Goal: Task Accomplishment & Management: Complete application form

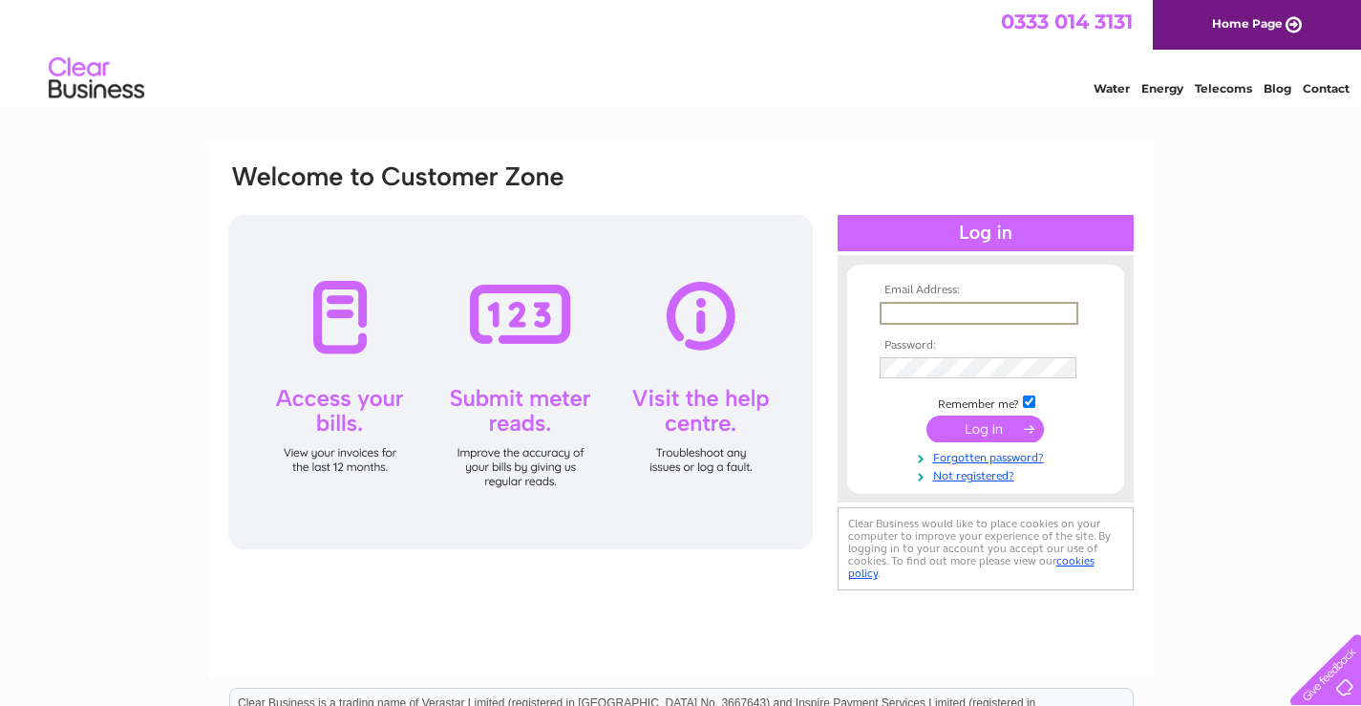
click at [930, 315] on input "text" at bounding box center [979, 313] width 199 height 23
type input "kate@dysonproductsltd.com"
click at [968, 458] on link "Forgotten password?" at bounding box center [988, 456] width 217 height 18
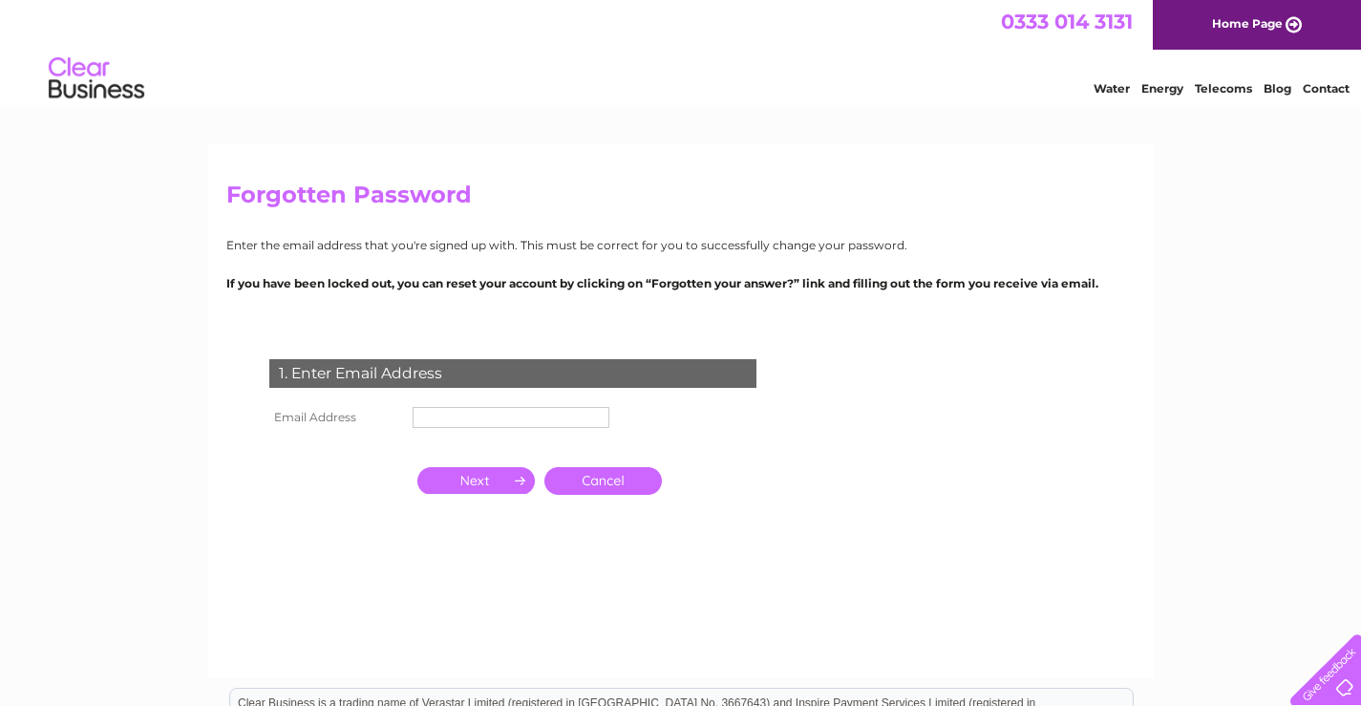
click at [450, 407] on input "text" at bounding box center [511, 417] width 197 height 21
type input "kate@dysonproductsltd.com"
click at [489, 485] on input "button" at bounding box center [476, 480] width 118 height 27
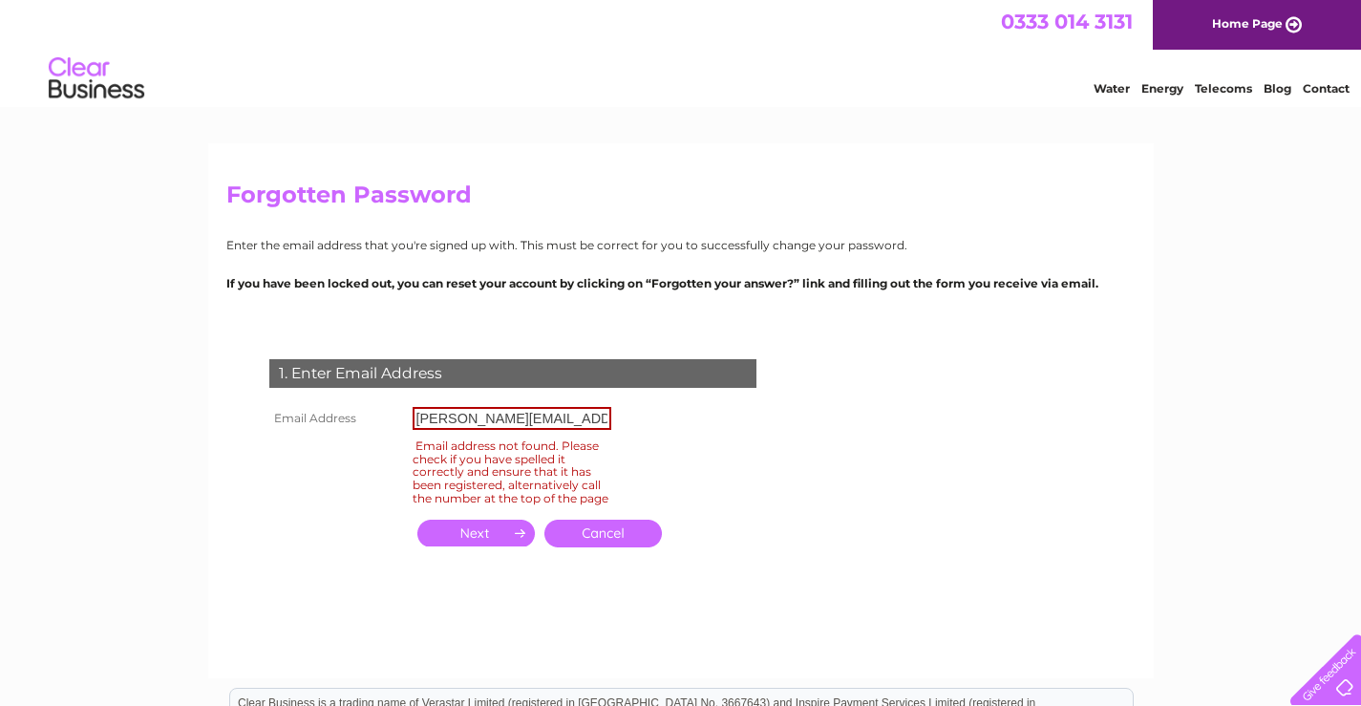
click at [597, 540] on link "Cancel" at bounding box center [604, 534] width 118 height 28
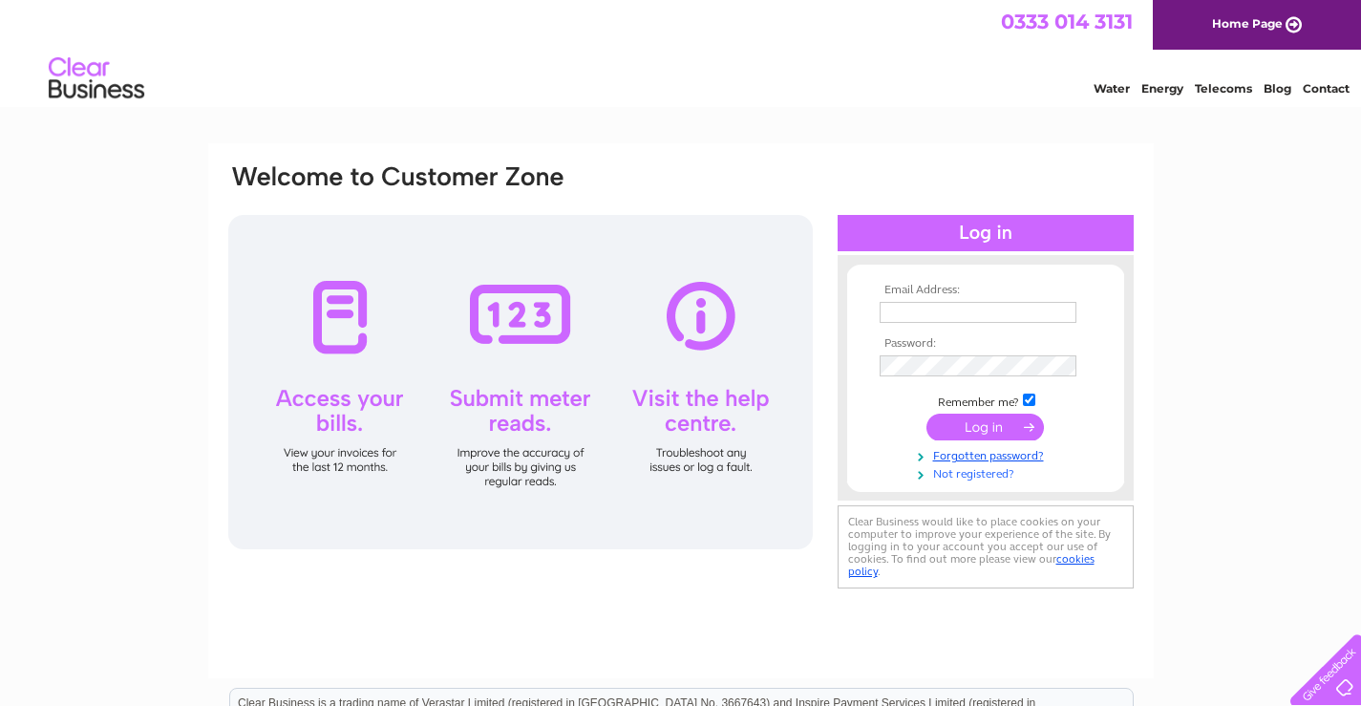
click at [970, 478] on link "Not registered?" at bounding box center [988, 472] width 217 height 18
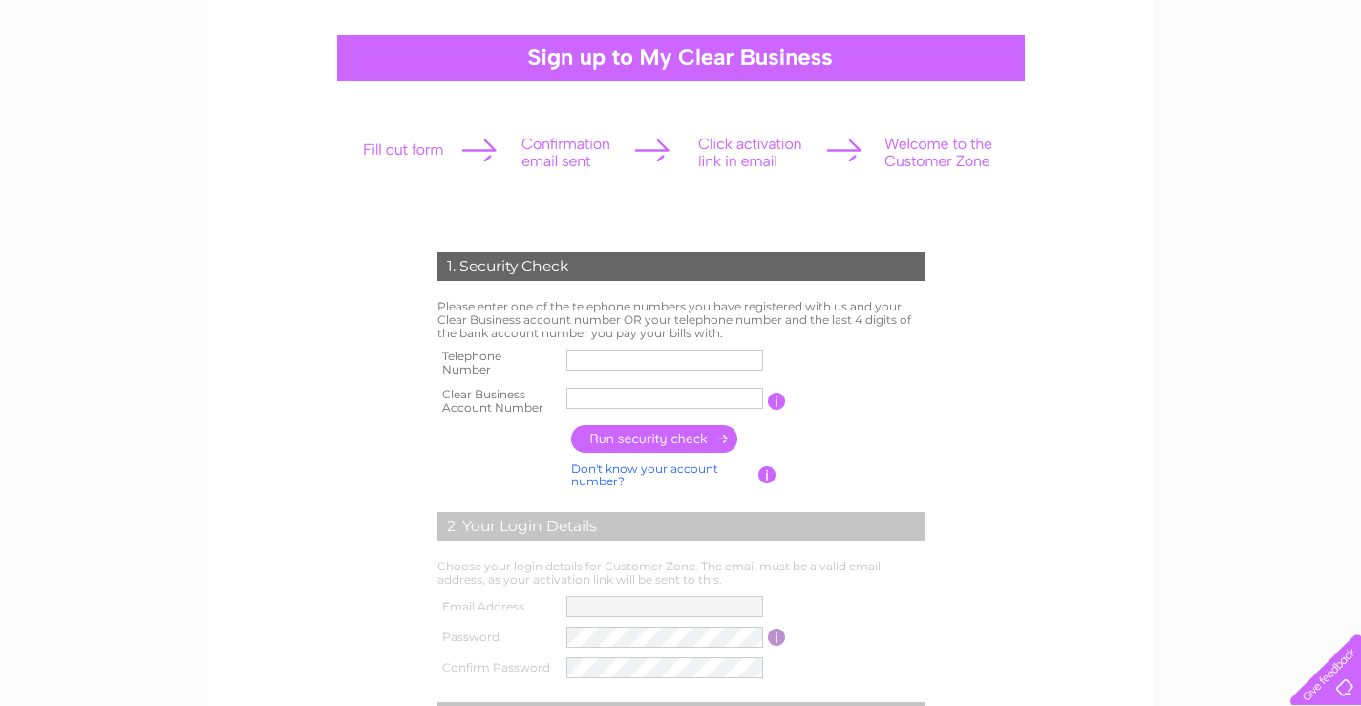
scroll to position [191, 0]
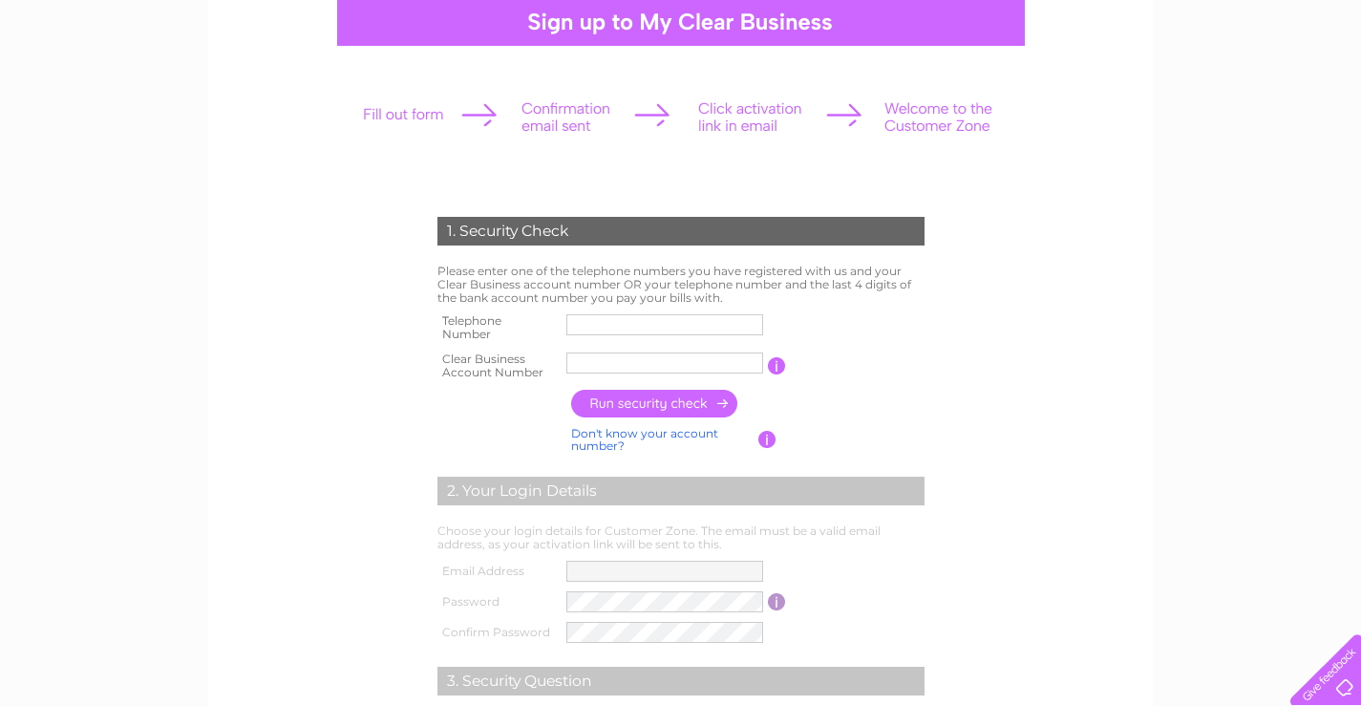
click at [592, 318] on input "text" at bounding box center [665, 324] width 197 height 21
type input "01384778330"
click at [621, 344] on td "01384778330" at bounding box center [666, 328] width 208 height 38
click at [615, 366] on input "text" at bounding box center [666, 363] width 199 height 23
type input "CB194855"
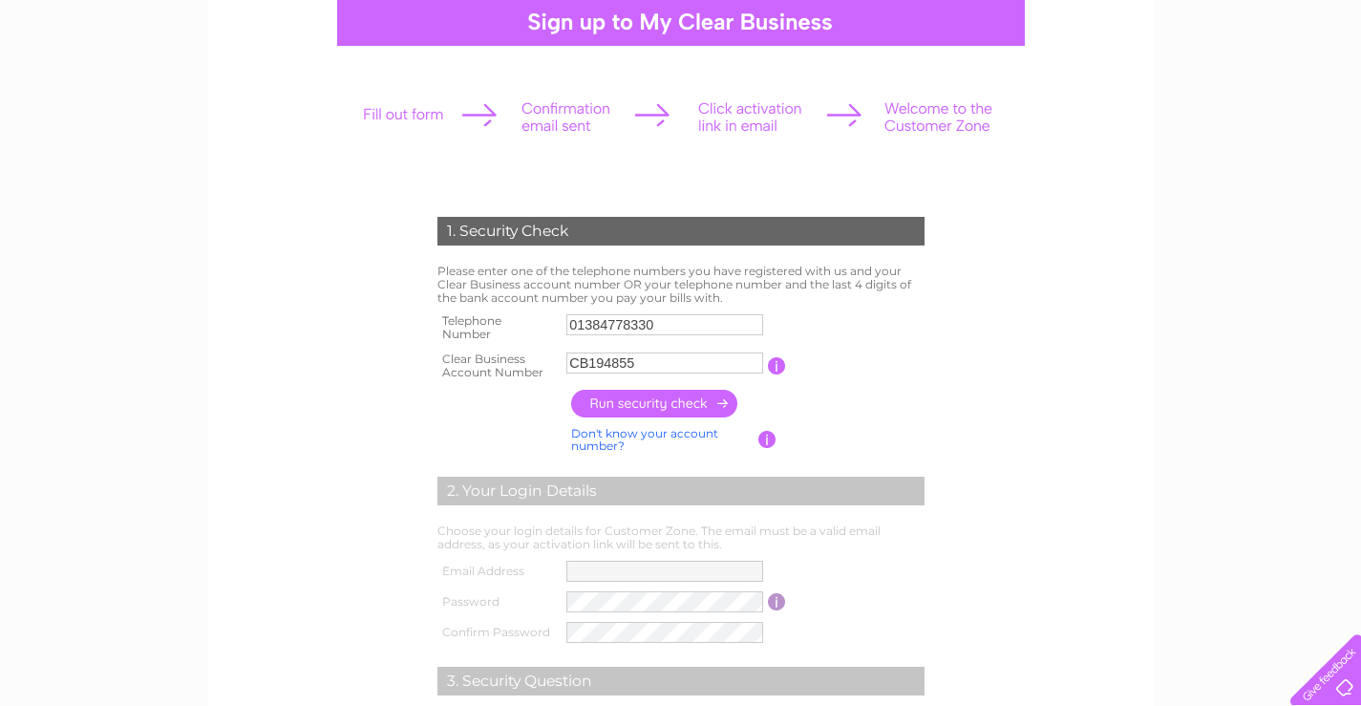
click at [901, 365] on td "You will find your account number on the top right corner of your bill and it w…" at bounding box center [857, 366] width 142 height 38
click at [624, 405] on input "button" at bounding box center [655, 404] width 168 height 28
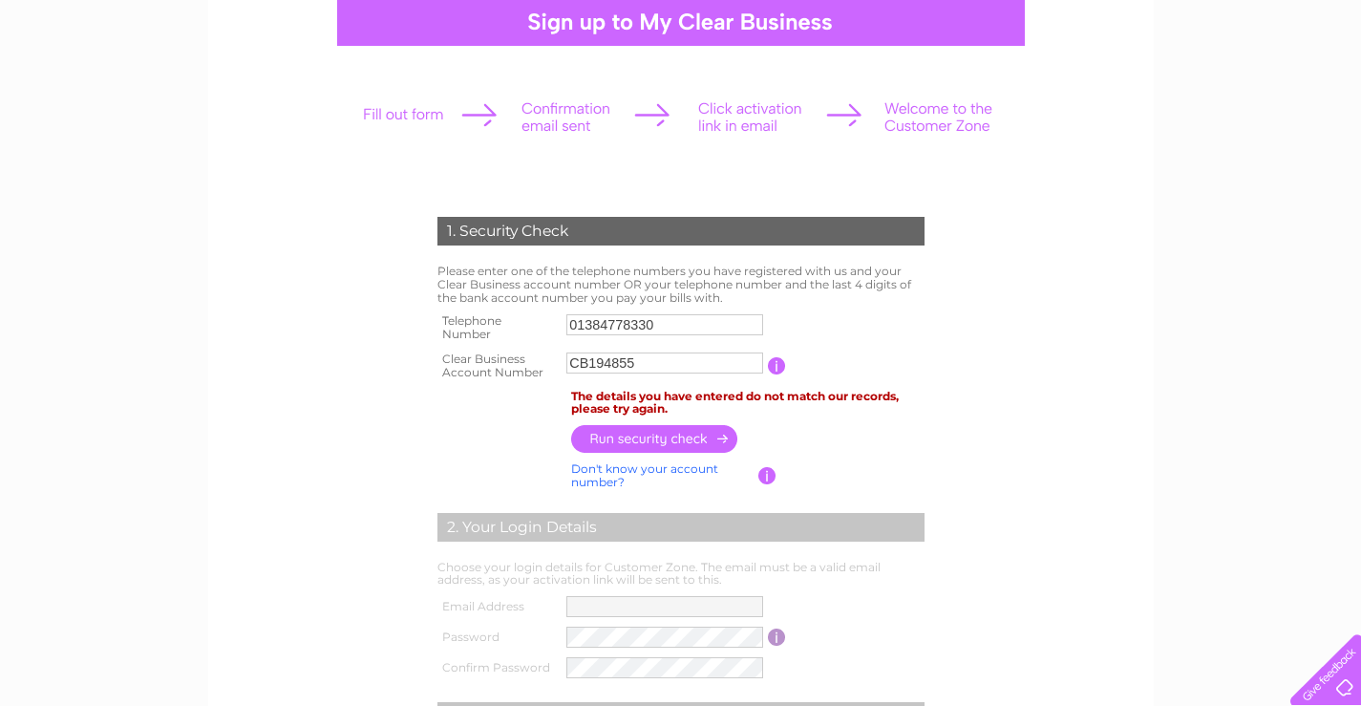
click at [874, 437] on td at bounding box center [748, 438] width 363 height 37
click at [657, 324] on input "01384778330" at bounding box center [666, 324] width 199 height 23
click at [900, 321] on table "Telephone Number 0138477250 Clear Business Account Number CB194855 You will fin…" at bounding box center [681, 346] width 497 height 75
click at [666, 438] on input "button" at bounding box center [655, 439] width 168 height 28
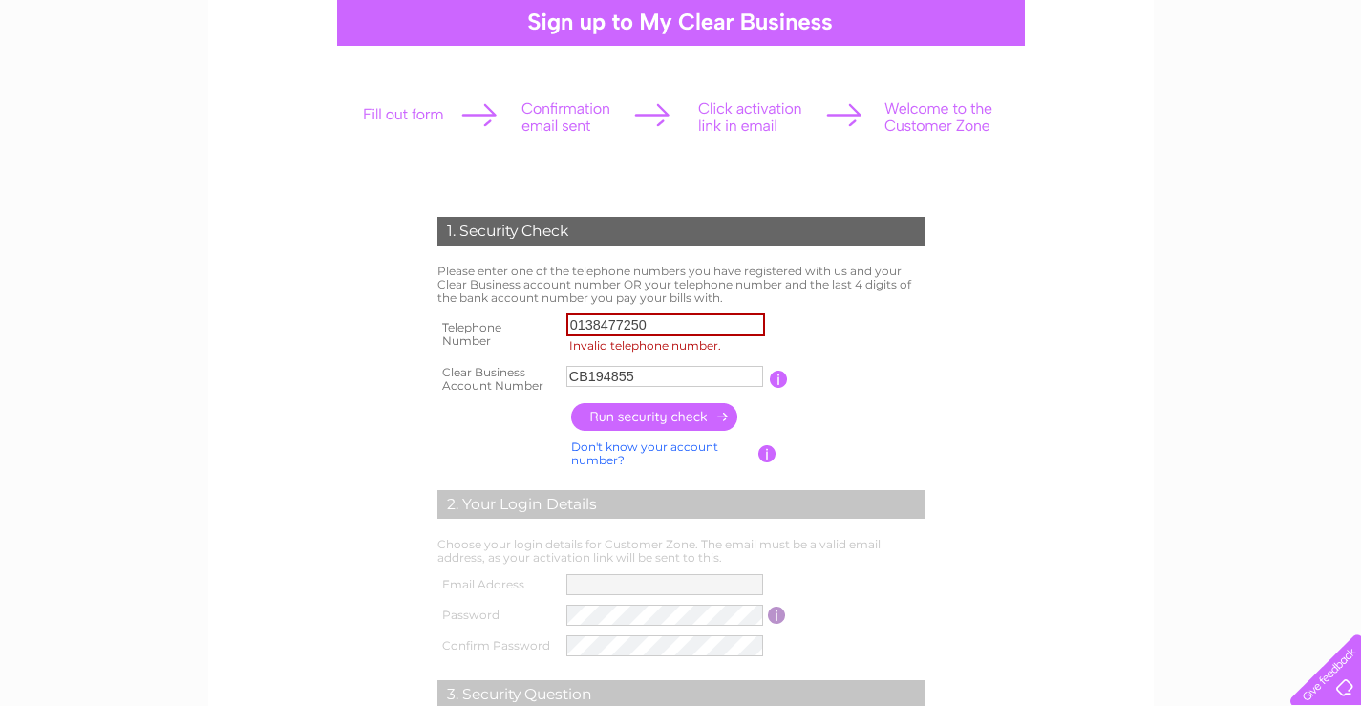
click at [660, 326] on input "0138477250" at bounding box center [666, 324] width 199 height 23
click at [660, 413] on input "button" at bounding box center [655, 417] width 168 height 28
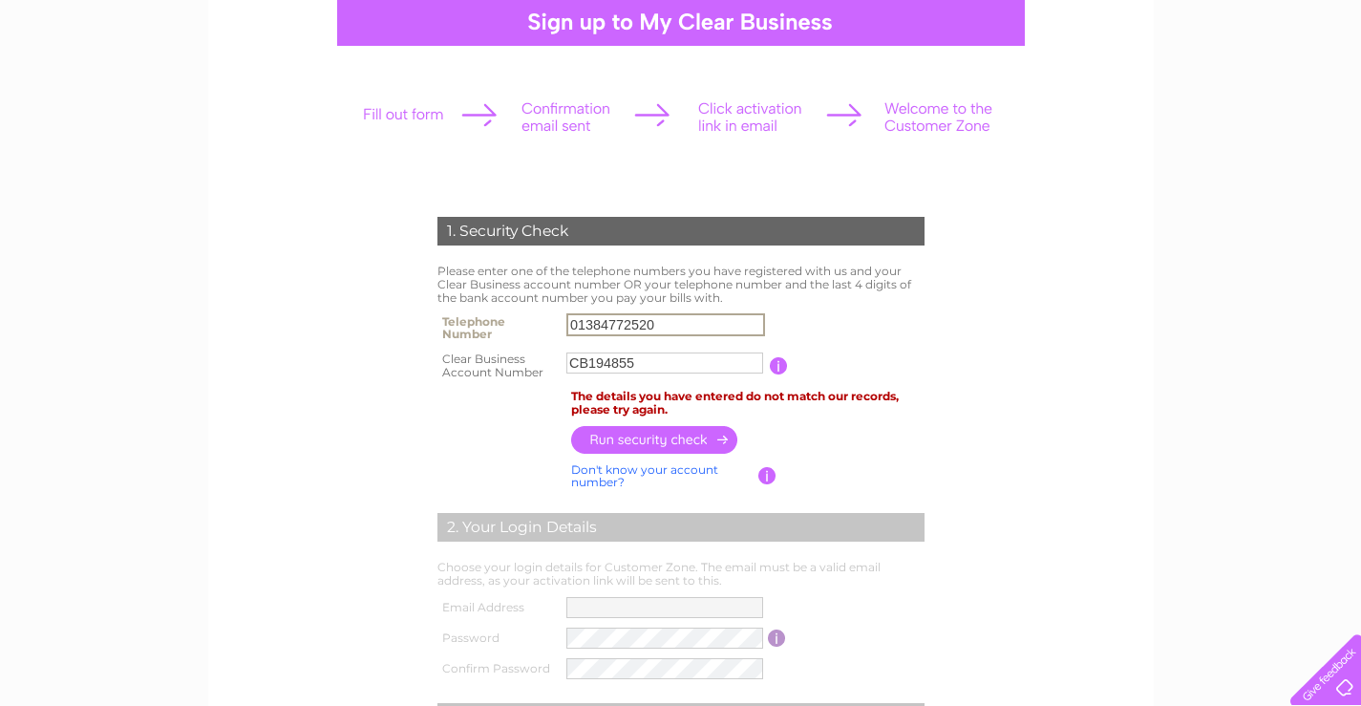
click at [608, 325] on input "01384772520" at bounding box center [666, 324] width 199 height 23
click at [669, 330] on input "01384772520" at bounding box center [666, 324] width 199 height 23
click at [1017, 339] on form "1. Security Check Please enter one of the telephone numbers you have registered…" at bounding box center [680, 554] width 909 height 751
click at [724, 320] on input "0138477252" at bounding box center [665, 324] width 197 height 21
click at [677, 432] on input "button" at bounding box center [655, 440] width 168 height 28
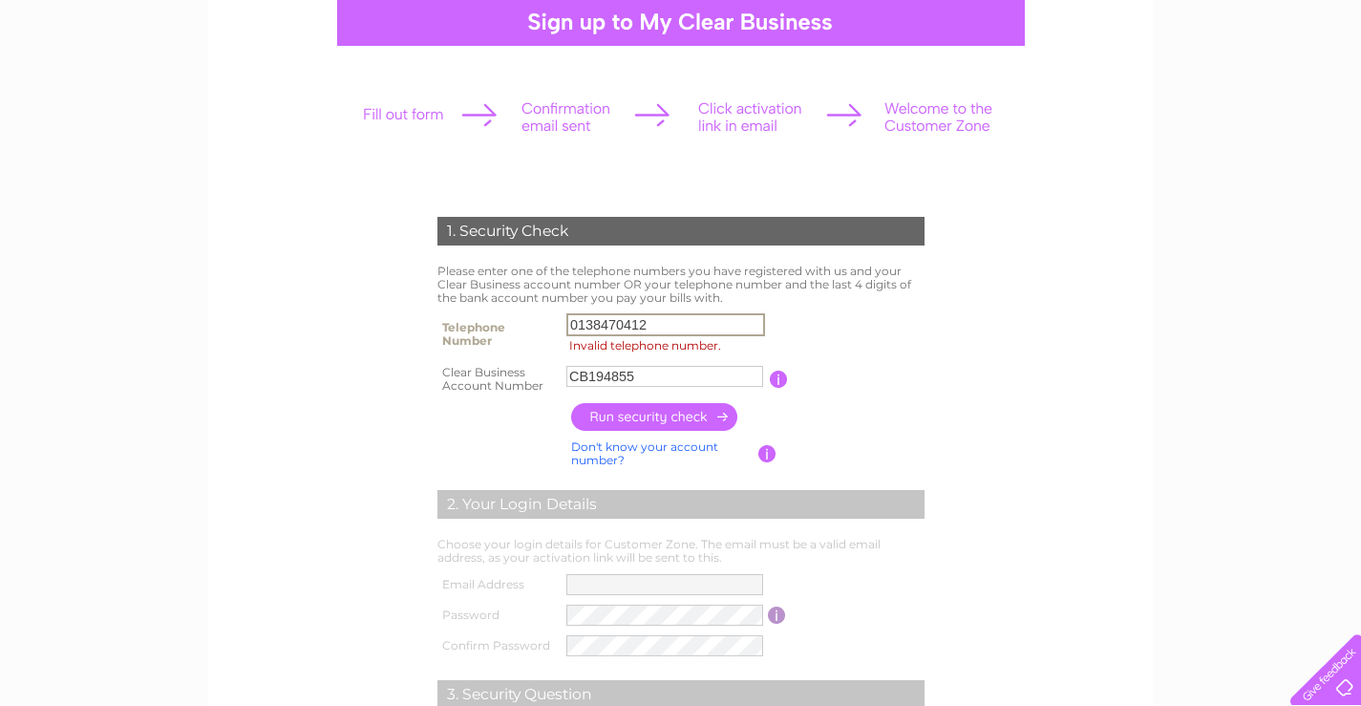
click at [660, 330] on input "0138470412" at bounding box center [666, 324] width 199 height 23
click at [631, 420] on input "button" at bounding box center [655, 417] width 168 height 28
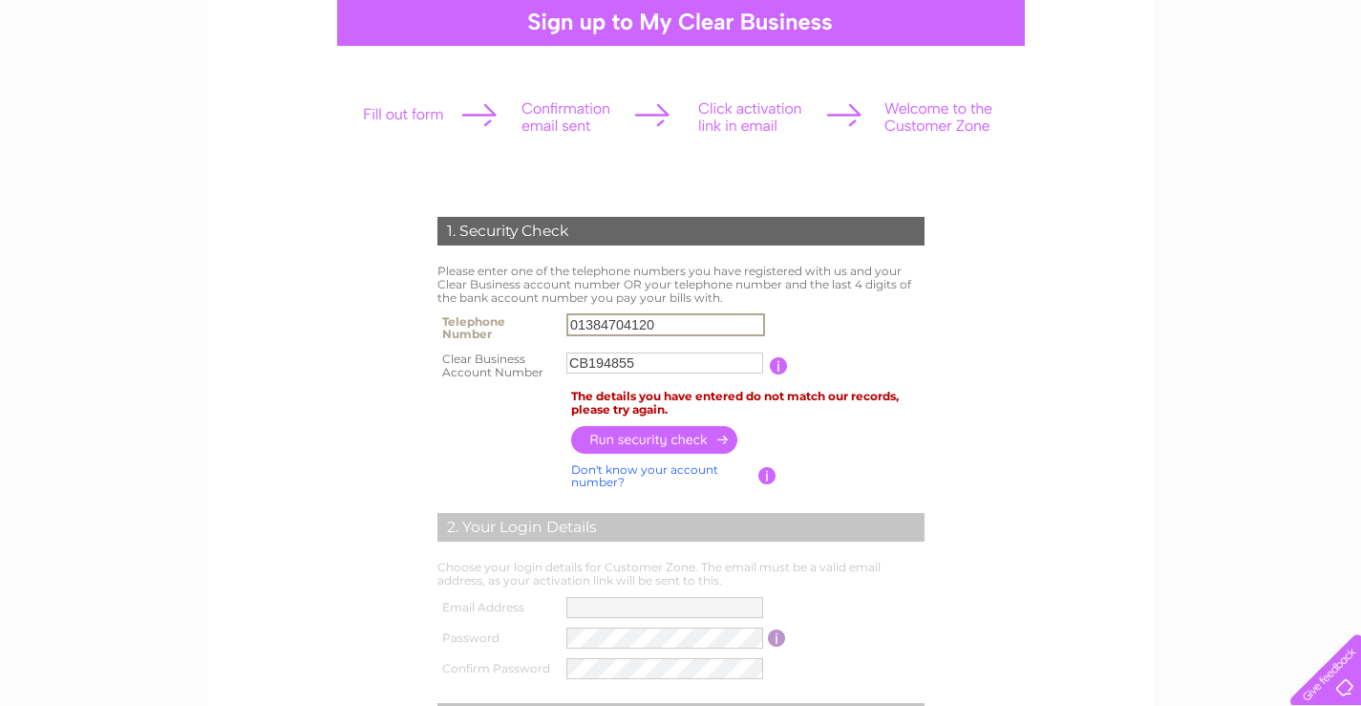
click at [702, 325] on input "01384704120" at bounding box center [666, 324] width 199 height 23
click at [683, 328] on input "01384704120" at bounding box center [666, 324] width 199 height 23
type input "0"
type input "0138477252"
click at [673, 357] on input "CB194855" at bounding box center [666, 363] width 199 height 23
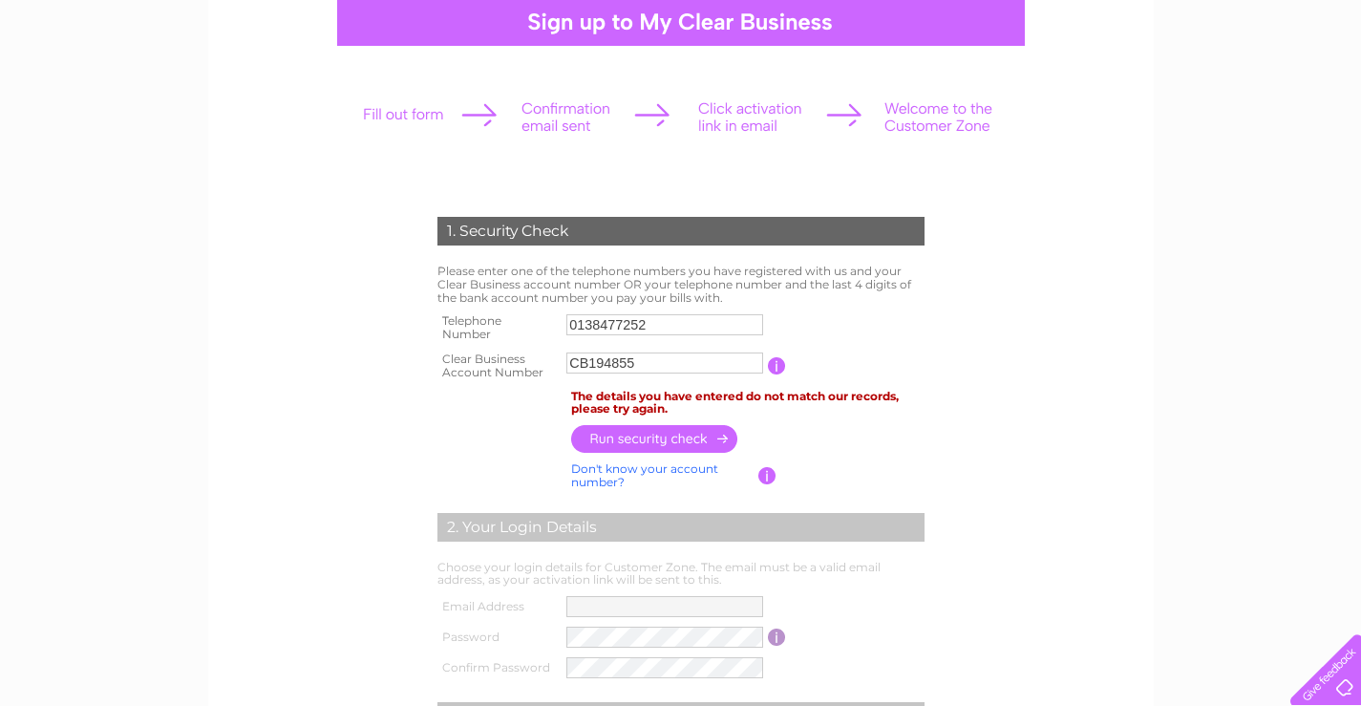
click at [616, 433] on input "button" at bounding box center [655, 439] width 168 height 28
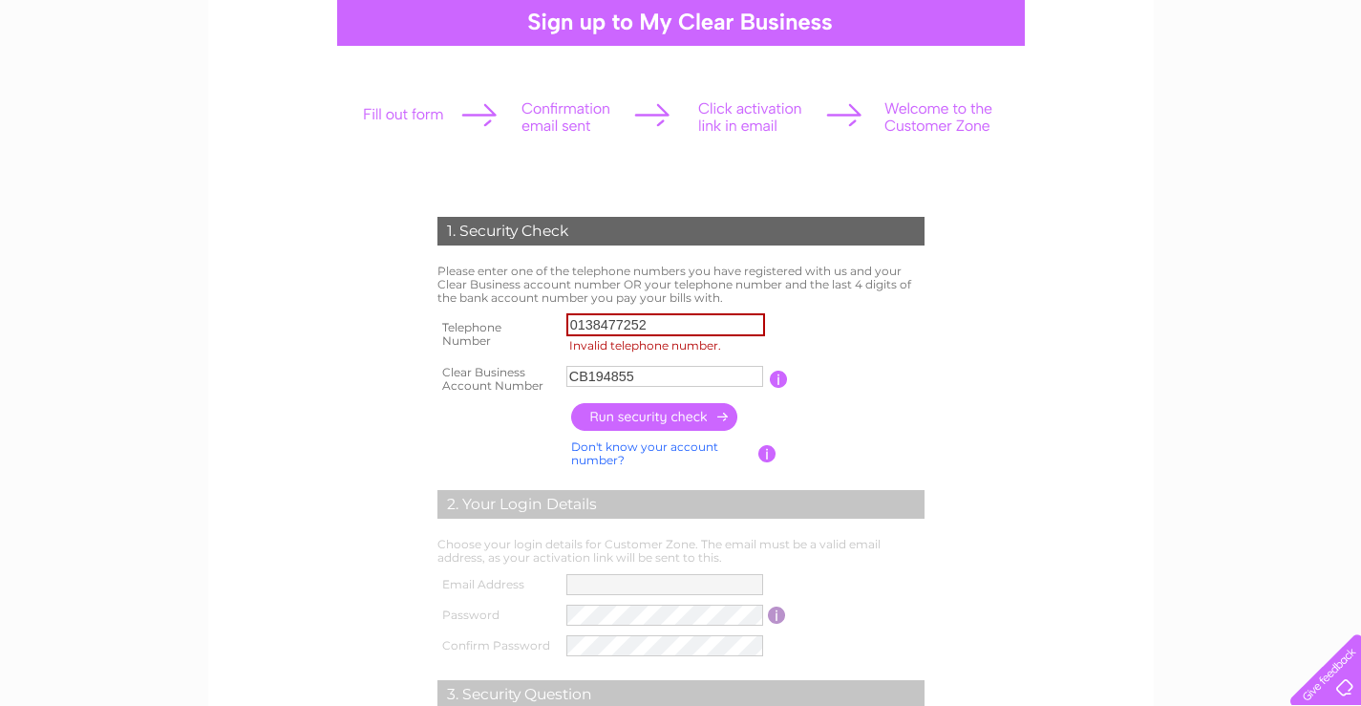
click at [609, 454] on link "Don't know your account number?" at bounding box center [644, 453] width 147 height 28
click at [572, 379] on input "text" at bounding box center [579, 376] width 25 height 21
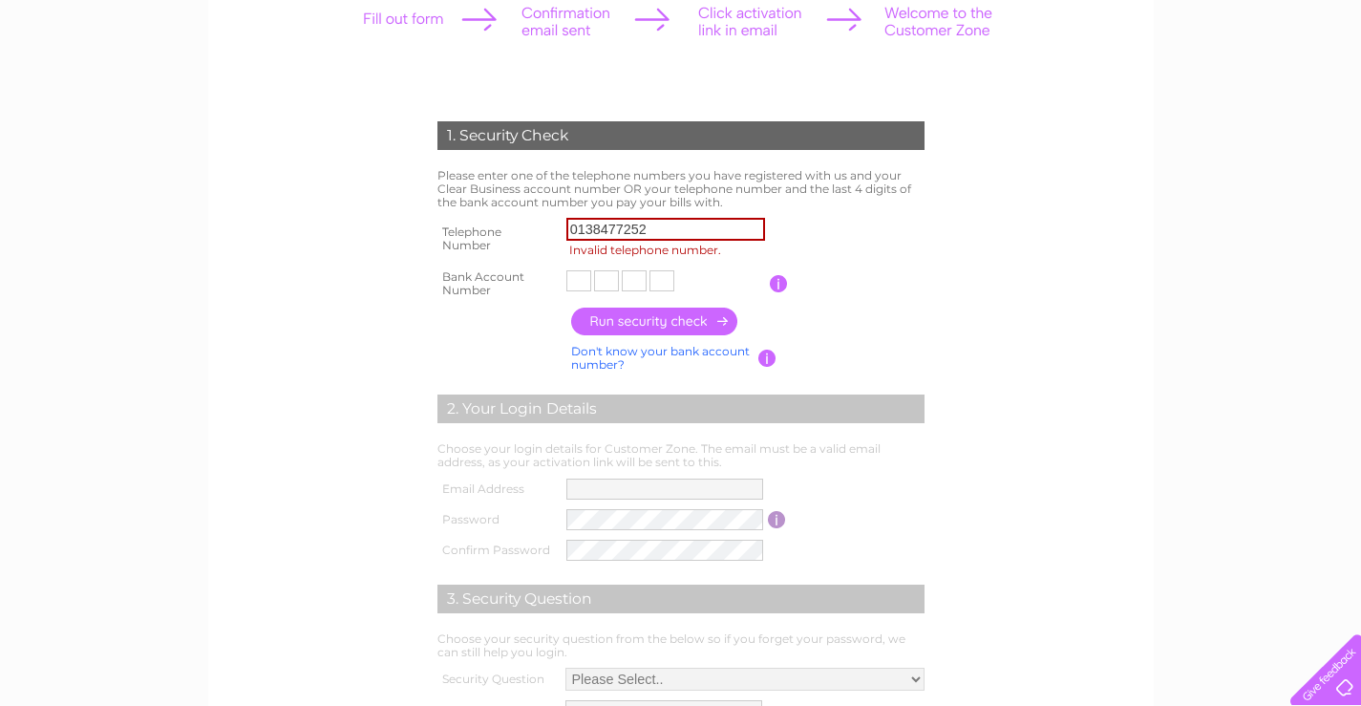
click at [619, 500] on td at bounding box center [665, 489] width 206 height 31
click at [651, 322] on input "button" at bounding box center [655, 322] width 168 height 28
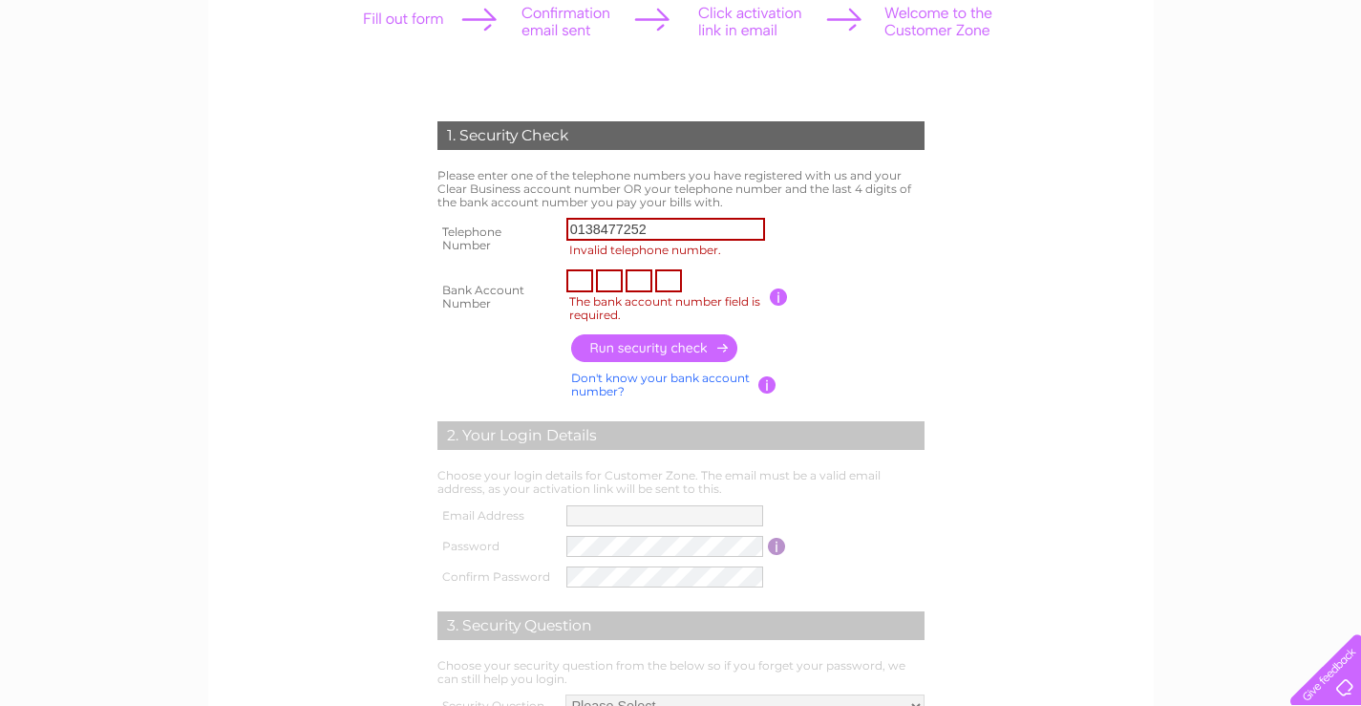
click at [579, 278] on input "The bank account number field is required." at bounding box center [580, 280] width 27 height 23
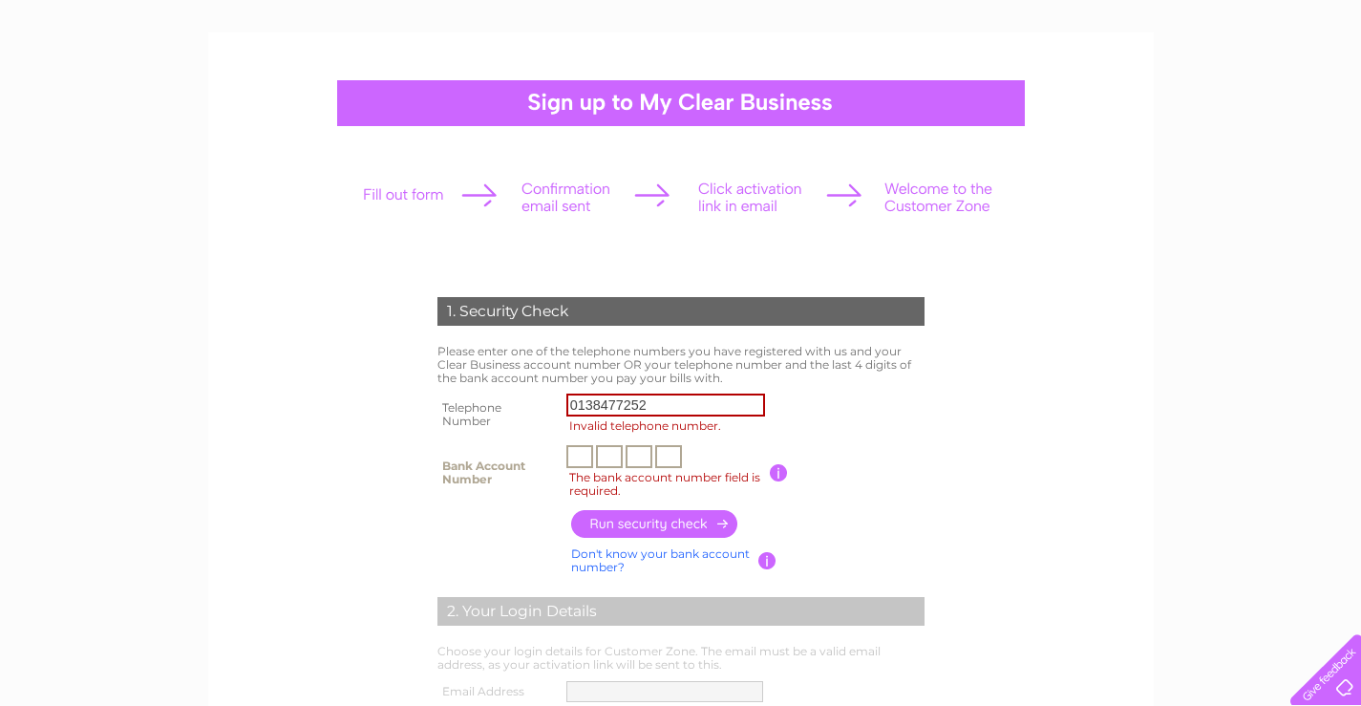
scroll to position [110, 0]
click at [582, 458] on input "The bank account number field is required." at bounding box center [580, 457] width 27 height 23
type input "6"
click at [597, 460] on input "text" at bounding box center [609, 457] width 27 height 23
type input "0"
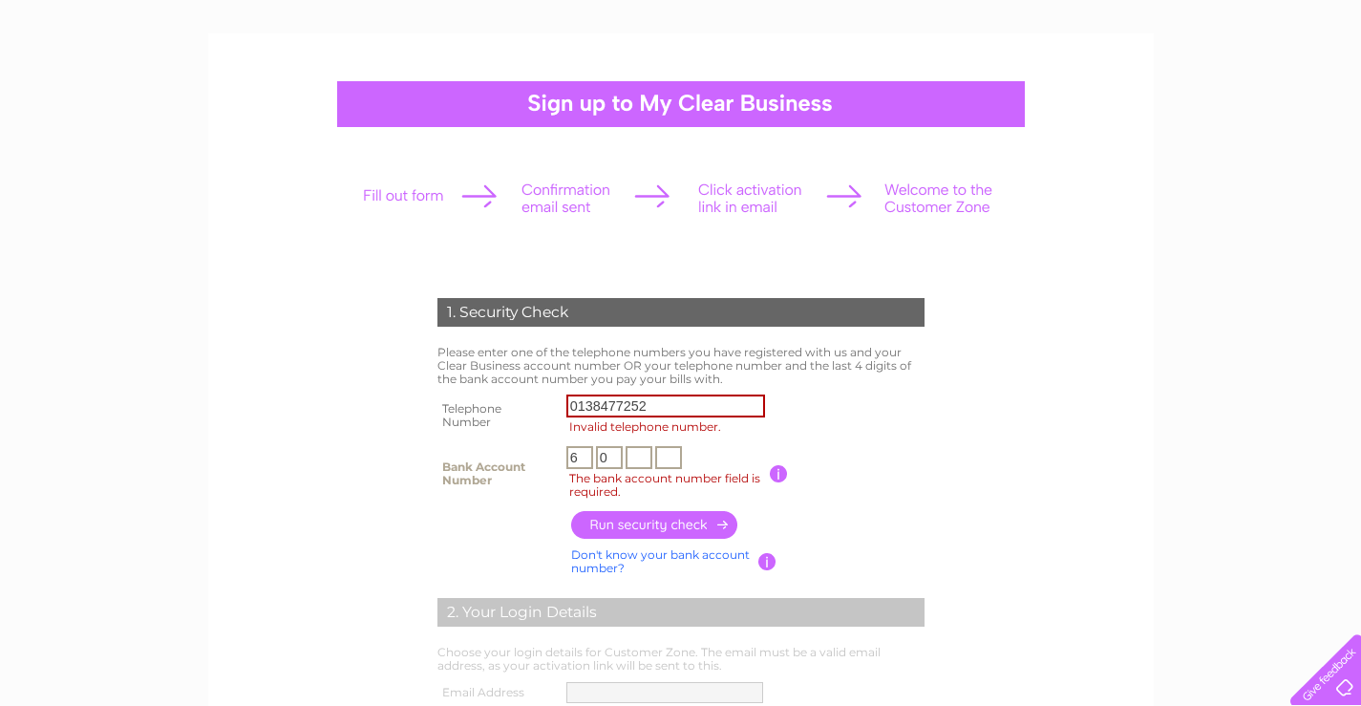
click at [632, 454] on input "text" at bounding box center [639, 457] width 27 height 23
type input "9"
click at [665, 454] on input "text" at bounding box center [668, 457] width 27 height 23
type input "1"
click at [634, 524] on input "button" at bounding box center [655, 525] width 168 height 28
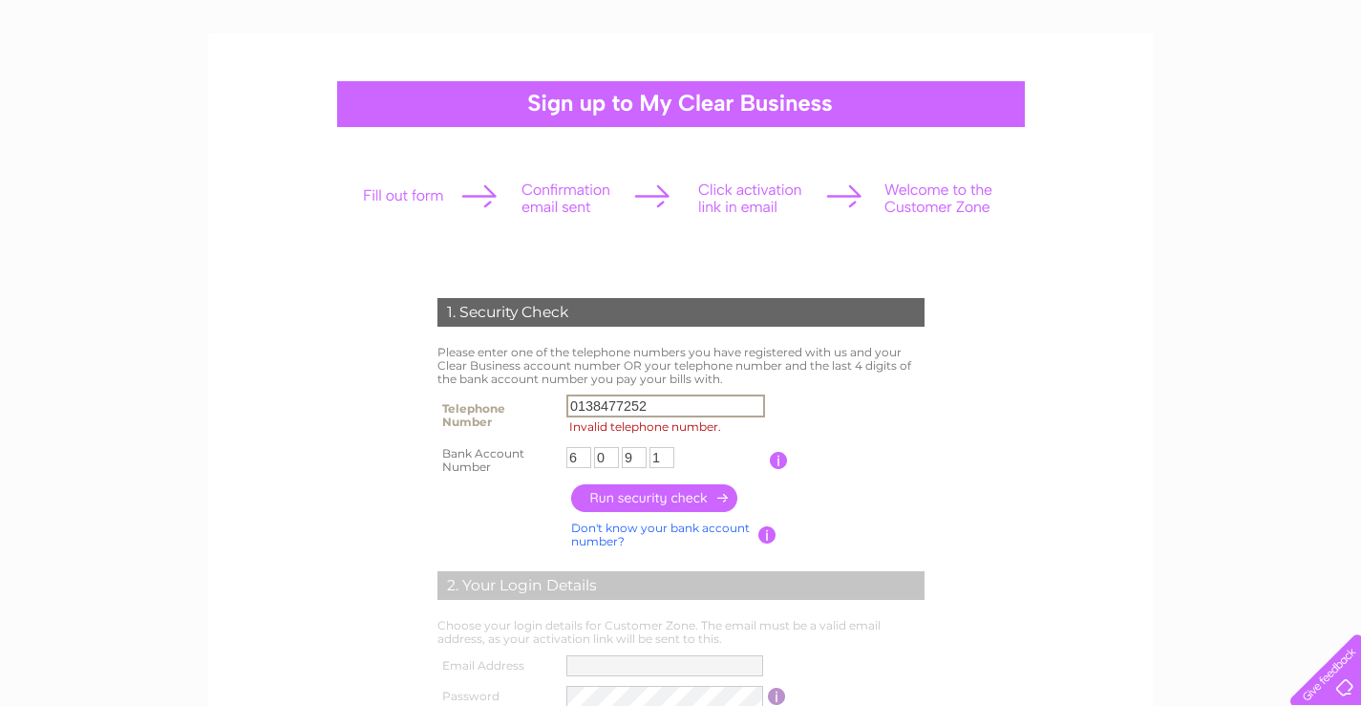
click at [656, 399] on input "0138477252" at bounding box center [666, 406] width 199 height 23
type input "01384772520"
click at [621, 502] on input "button" at bounding box center [655, 498] width 168 height 28
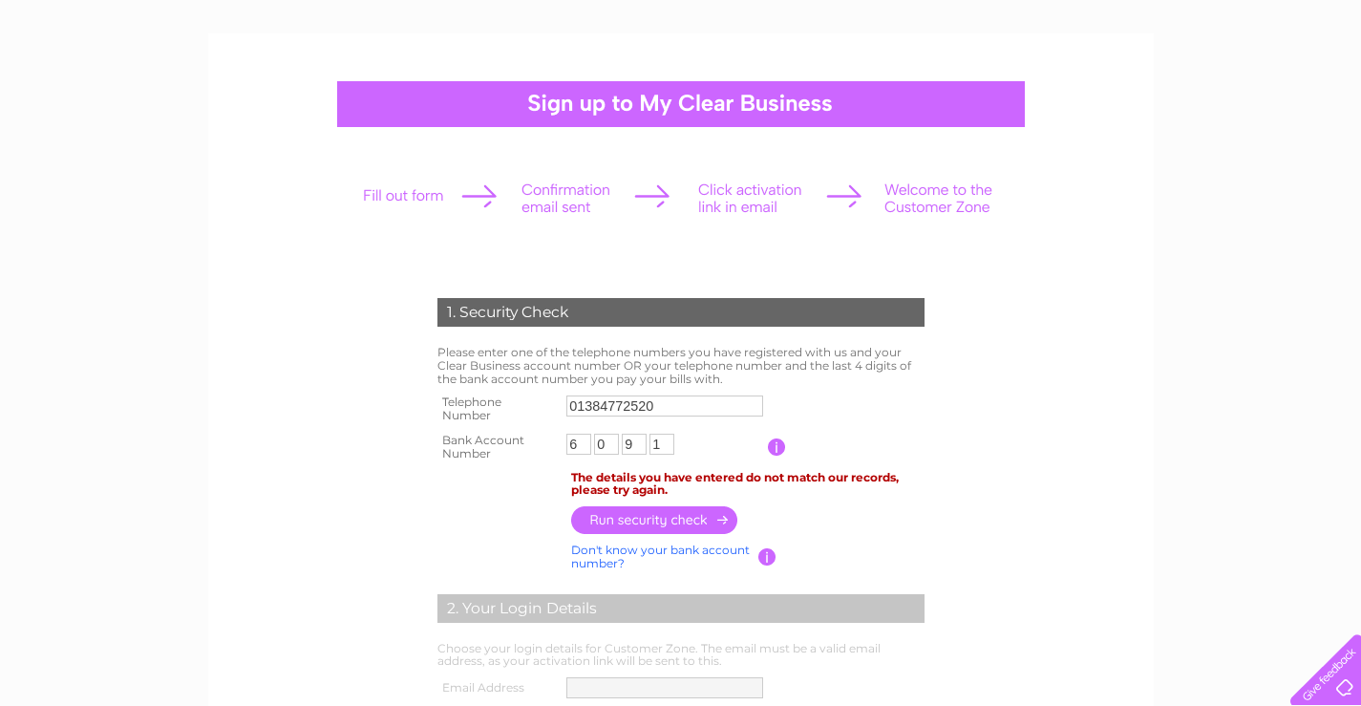
scroll to position [205, 0]
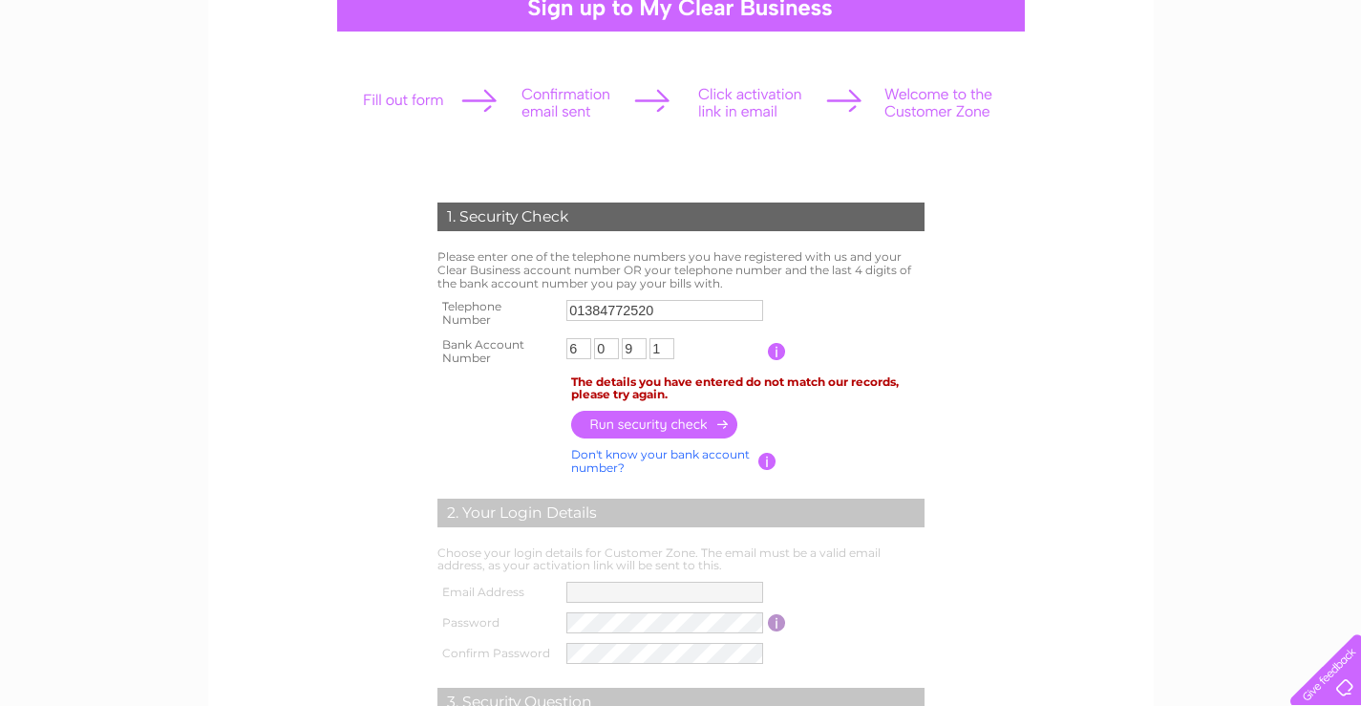
click at [649, 453] on link "Don't know your bank account number?" at bounding box center [660, 461] width 179 height 28
click at [613, 465] on link "Don't know your account number?" at bounding box center [644, 461] width 147 height 28
click at [613, 465] on link "Don't know your bank account number?" at bounding box center [660, 461] width 179 height 28
click at [773, 460] on input "button" at bounding box center [768, 461] width 18 height 17
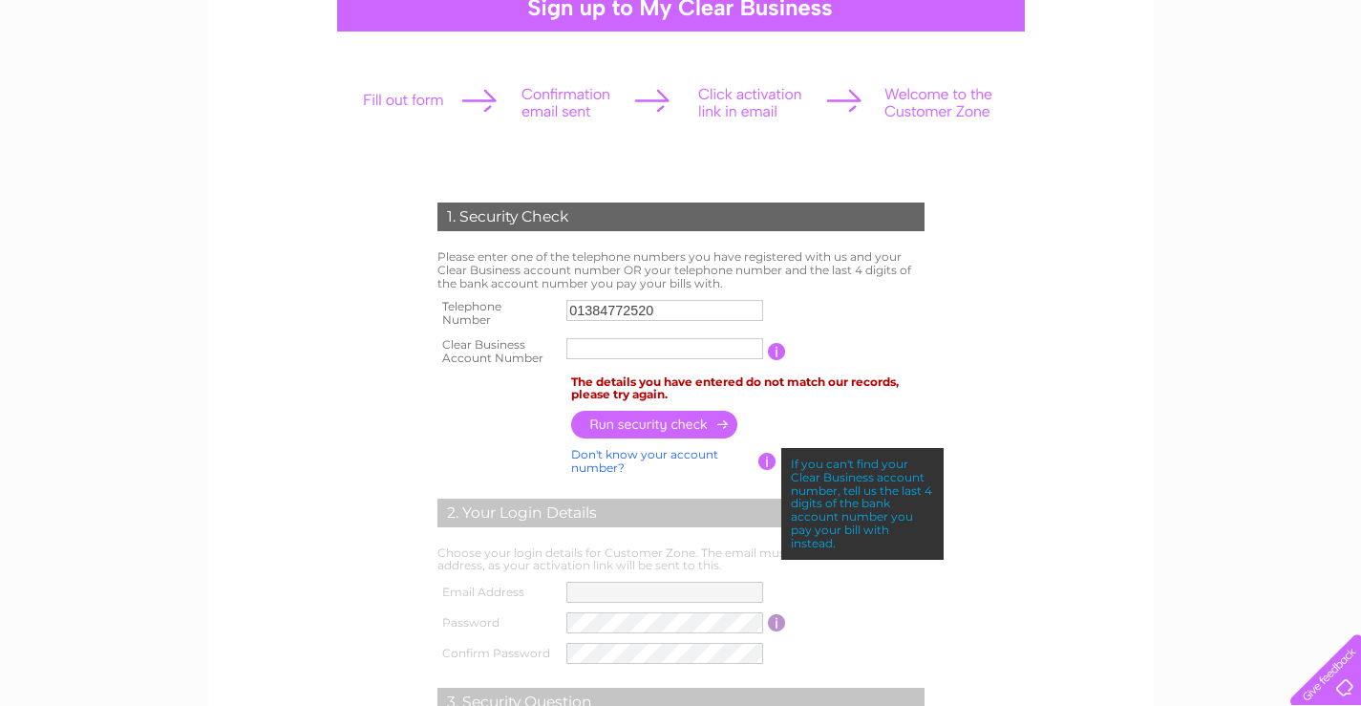
click at [676, 453] on link "Don't know your account number?" at bounding box center [644, 461] width 147 height 28
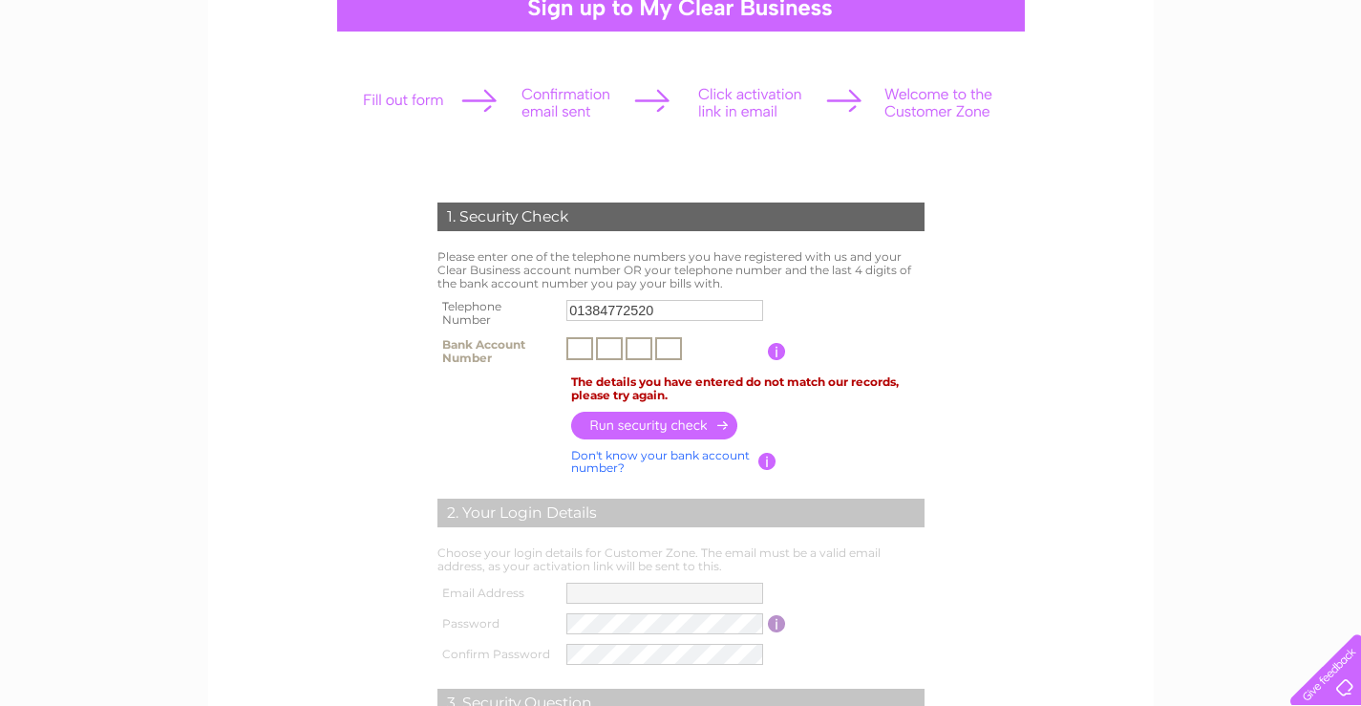
click at [574, 344] on input "text" at bounding box center [580, 348] width 27 height 23
type input "6"
click at [620, 348] on input "text" at bounding box center [609, 348] width 27 height 23
type input "0"
click at [649, 337] on input "text" at bounding box center [639, 348] width 27 height 23
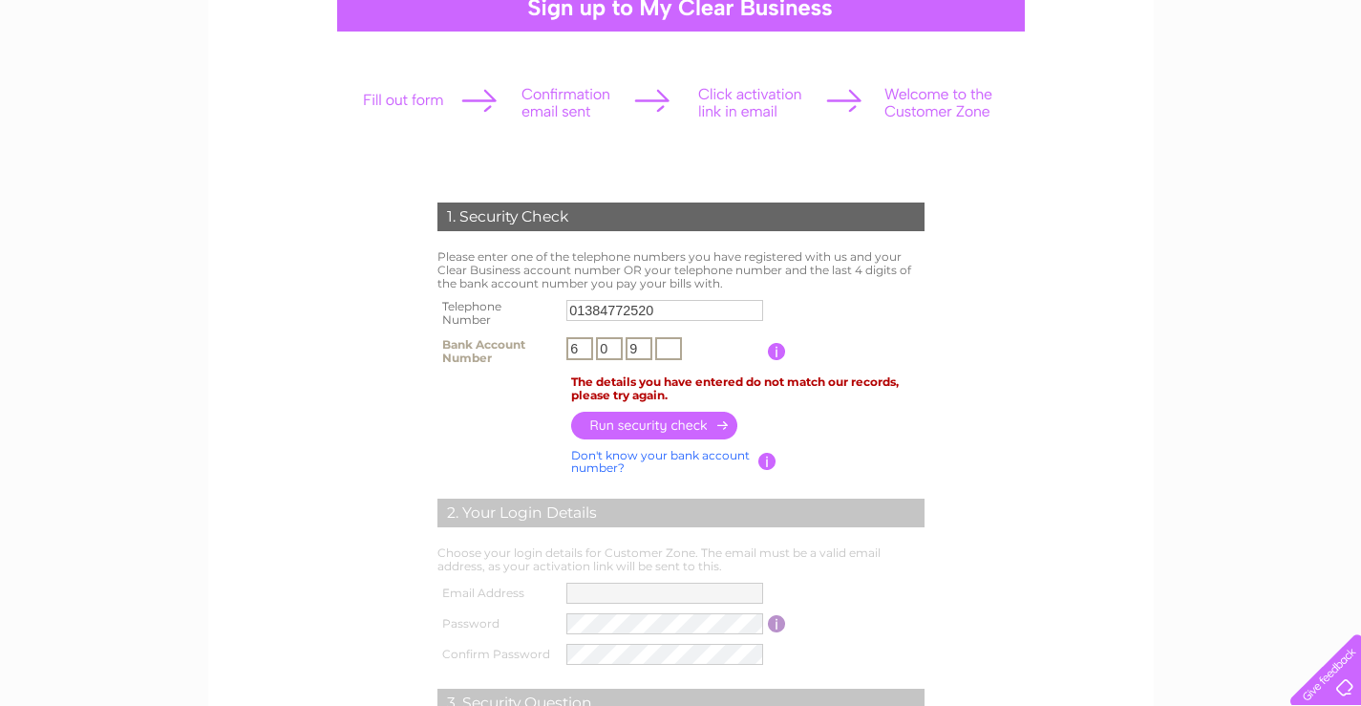
type input "9"
click at [672, 346] on input "text" at bounding box center [668, 348] width 27 height 23
type input "1"
click at [672, 303] on input "01384772520" at bounding box center [665, 310] width 197 height 21
click at [697, 312] on input "01384772520" at bounding box center [666, 310] width 199 height 23
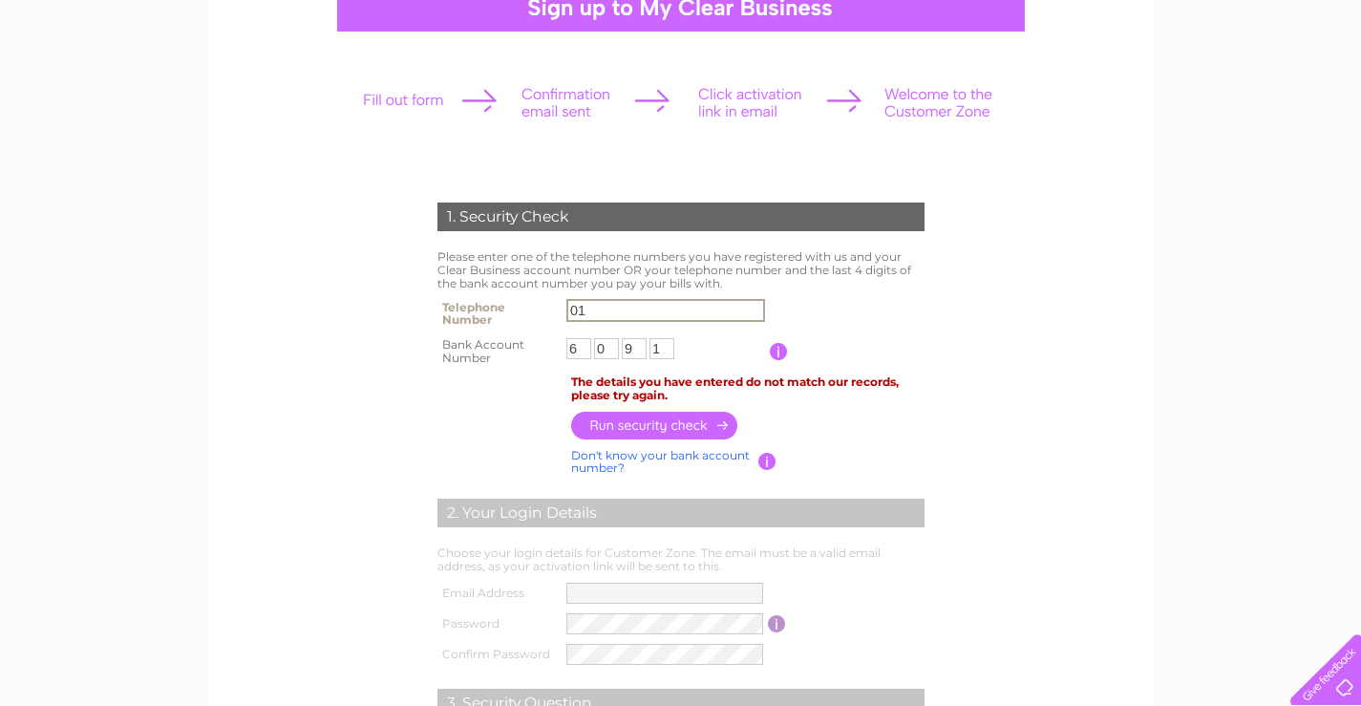
type input "0"
click at [953, 415] on div "1. Security Check Please enter one of the telephone numbers you have registered…" at bounding box center [681, 530] width 576 height 694
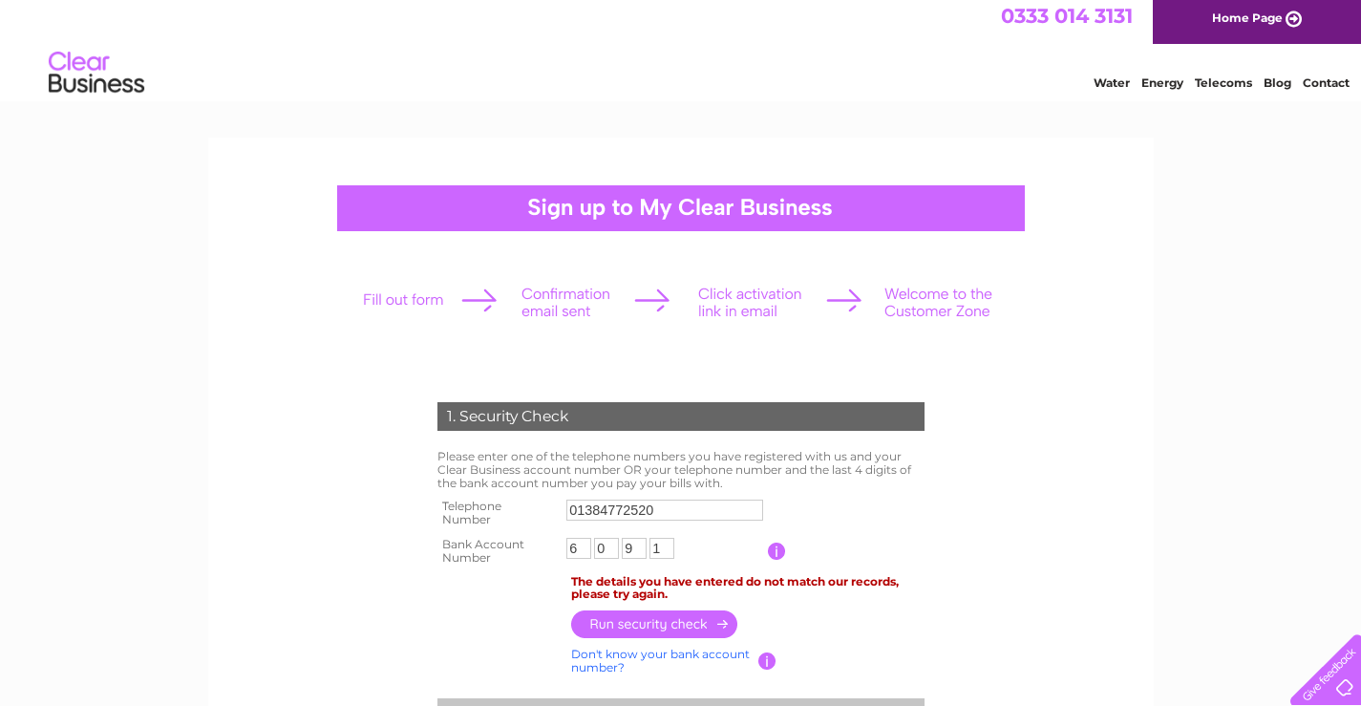
scroll to position [0, 0]
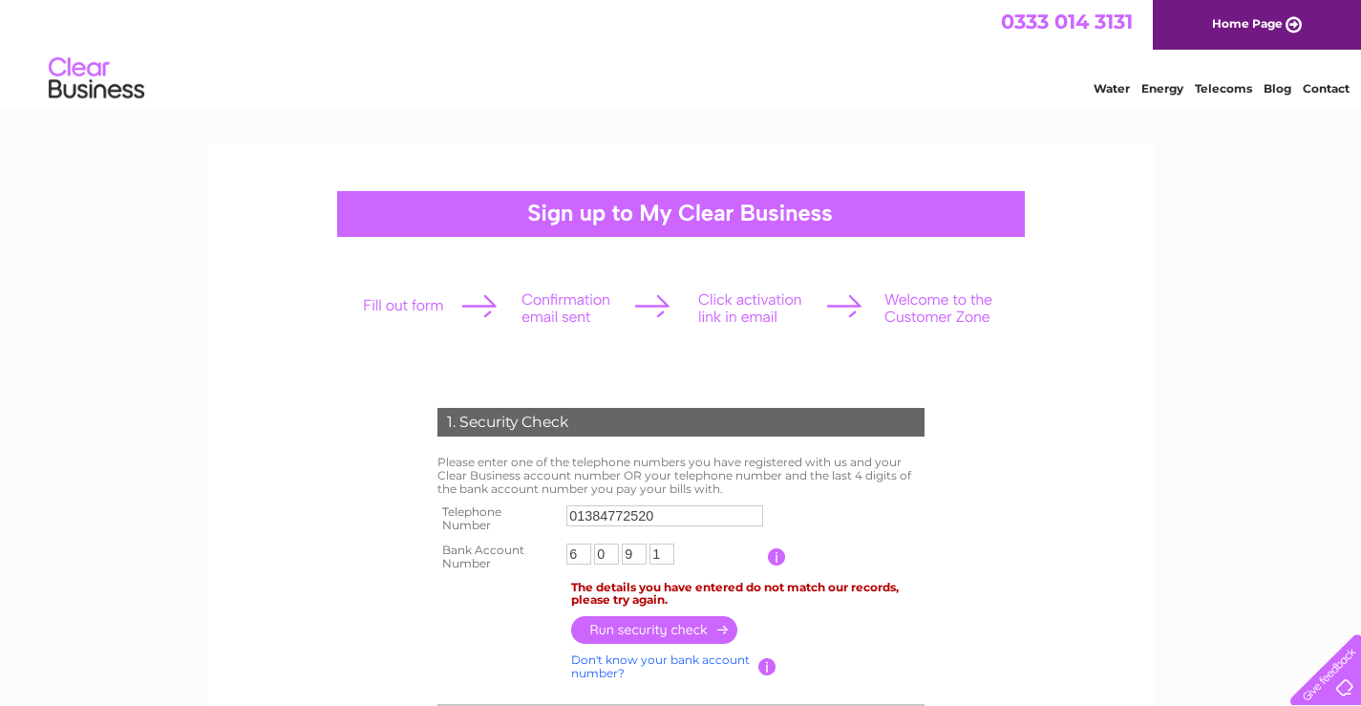
drag, startPoint x: 992, startPoint y: 132, endPoint x: 1028, endPoint y: 486, distance: 356.3
click at [680, 520] on input "01384772520" at bounding box center [665, 515] width 197 height 21
click at [678, 508] on input "01384772520" at bounding box center [666, 515] width 199 height 23
click at [637, 633] on input "button" at bounding box center [655, 630] width 168 height 28
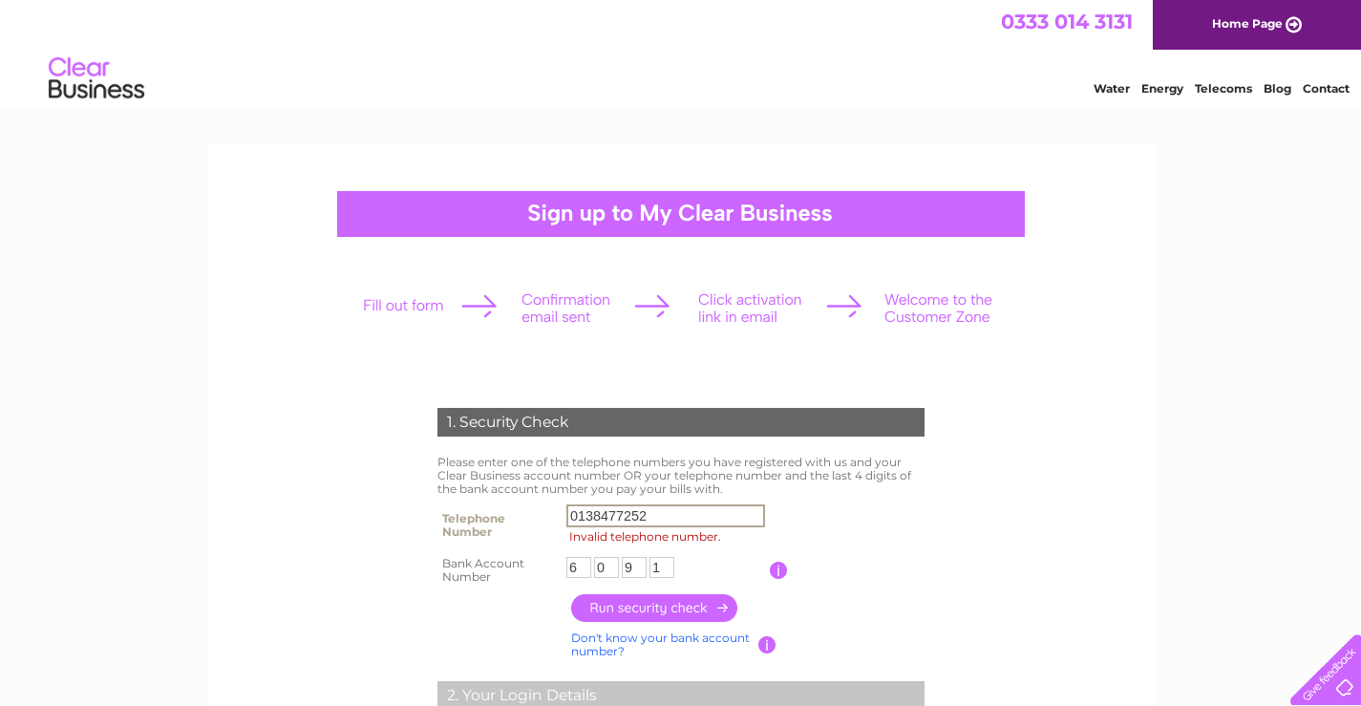
click at [676, 520] on input "0138477252" at bounding box center [666, 515] width 199 height 23
click at [581, 516] on input "0138477252" at bounding box center [666, 515] width 199 height 23
click at [656, 506] on input "138477252" at bounding box center [666, 515] width 199 height 23
type input "1384772520"
click at [655, 606] on input "button" at bounding box center [655, 608] width 168 height 28
